Goal: Navigation & Orientation: Find specific page/section

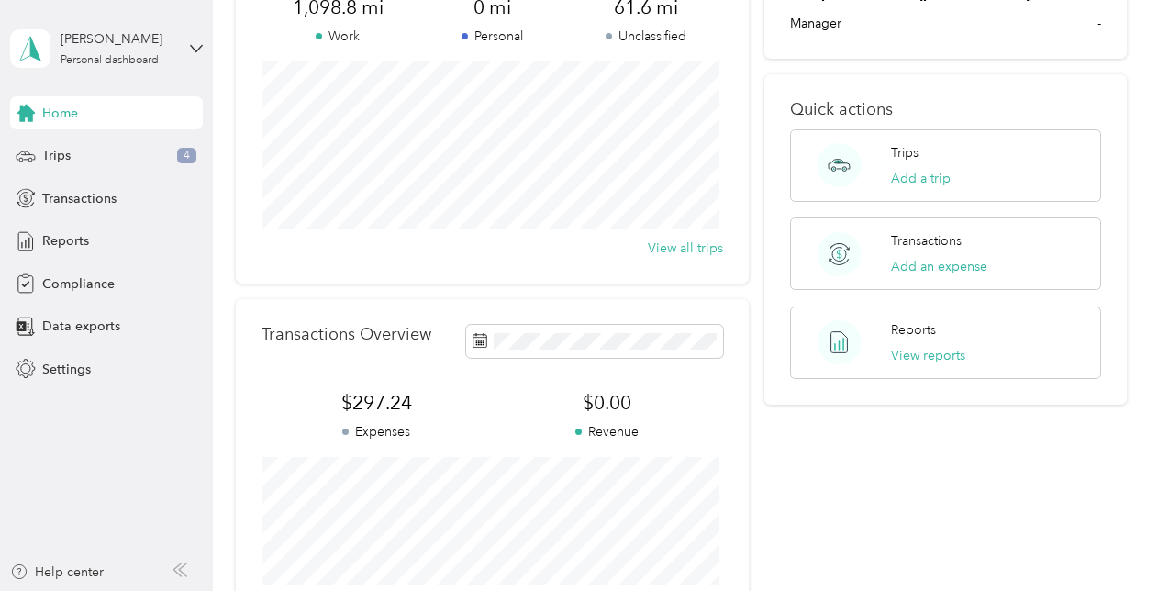
scroll to position [183, 0]
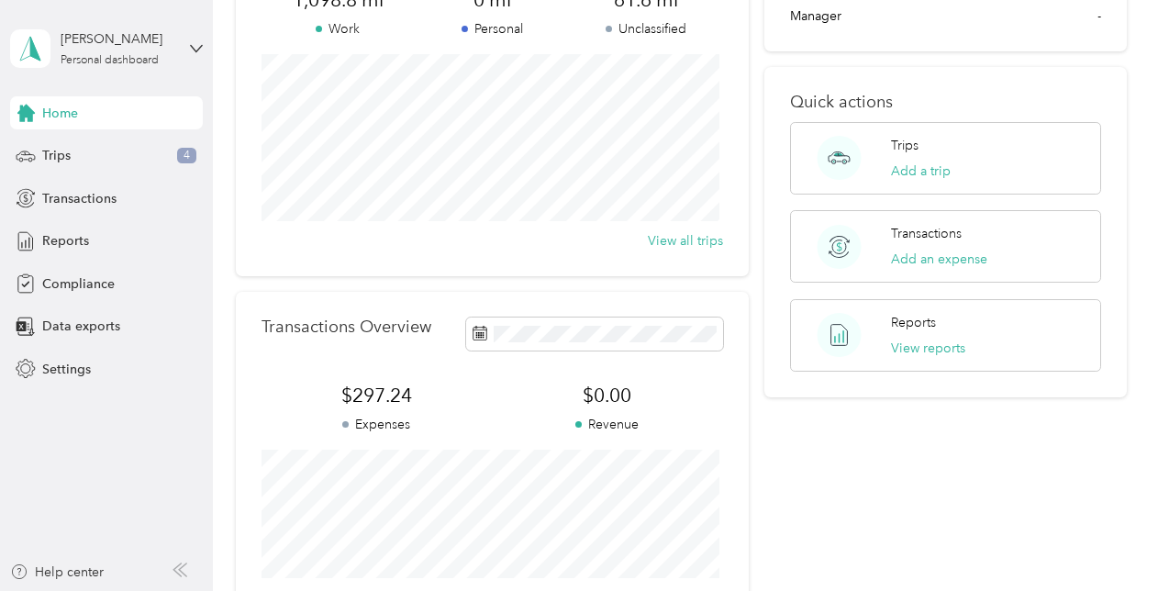
click at [74, 113] on span "Home" at bounding box center [60, 113] width 36 height 19
click at [75, 156] on div "Trips 4" at bounding box center [106, 155] width 193 height 33
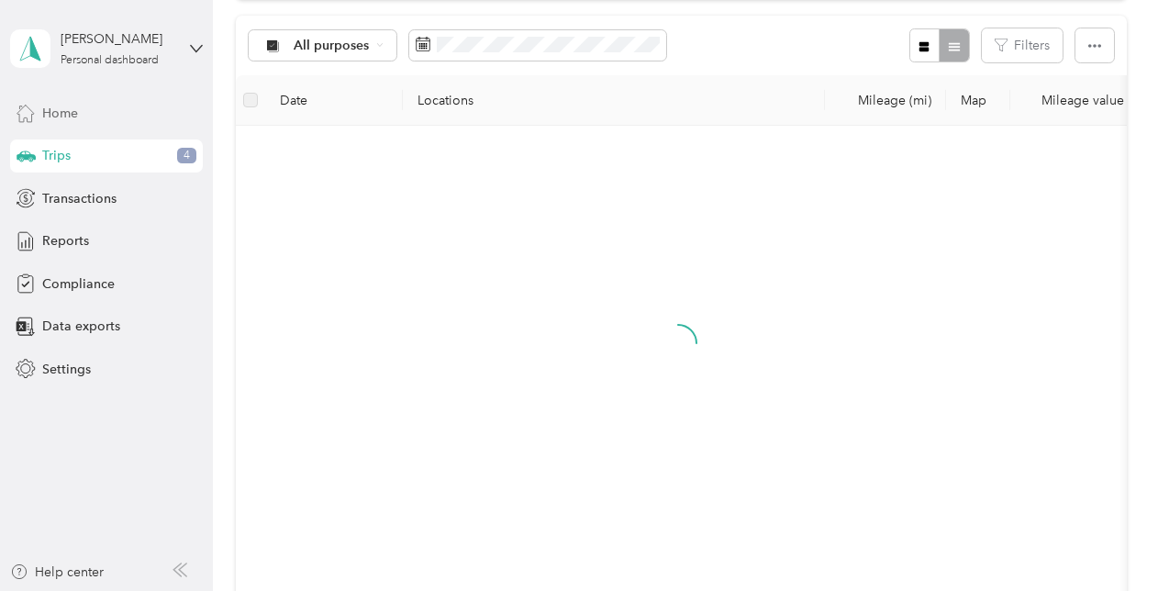
click at [81, 117] on div "Home" at bounding box center [106, 112] width 193 height 33
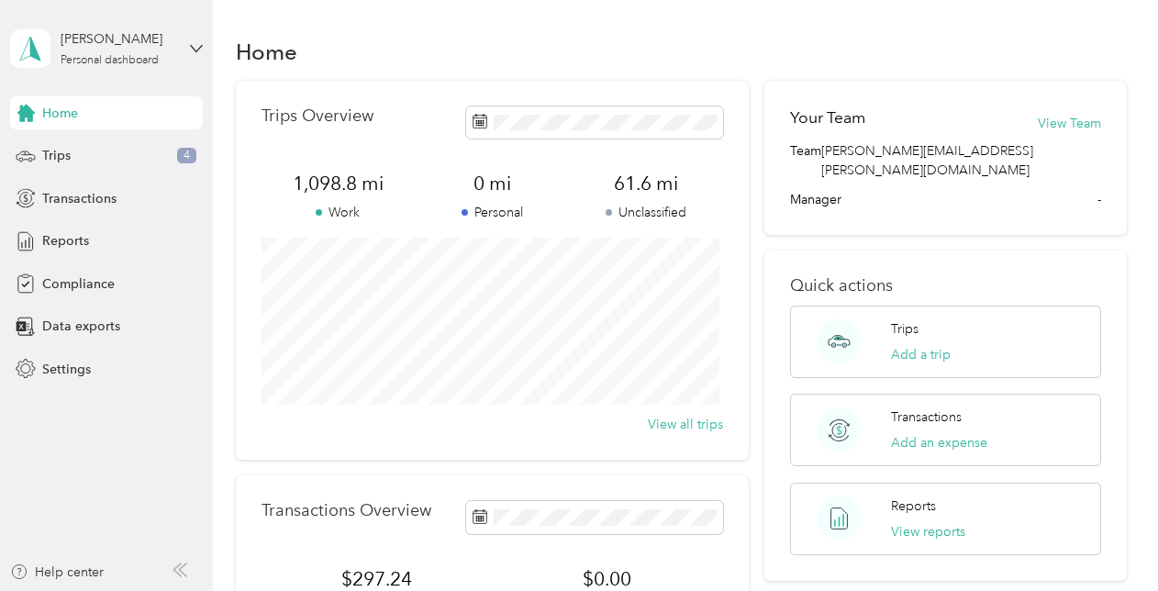
click at [830, 66] on div "Home" at bounding box center [681, 51] width 891 height 39
click at [747, 76] on section "Home Trips Overview 1,098.8 mi Work 0 mi Personal 61.6 mi Unclassified View all…" at bounding box center [681, 424] width 891 height 784
click at [739, 68] on div "Home" at bounding box center [681, 51] width 891 height 39
click at [553, 97] on div "Trips Overview 1,098.8 mi Work 0 mi Personal 61.6 mi Unclassified View all trips" at bounding box center [492, 270] width 513 height 379
